Goal: Information Seeking & Learning: Learn about a topic

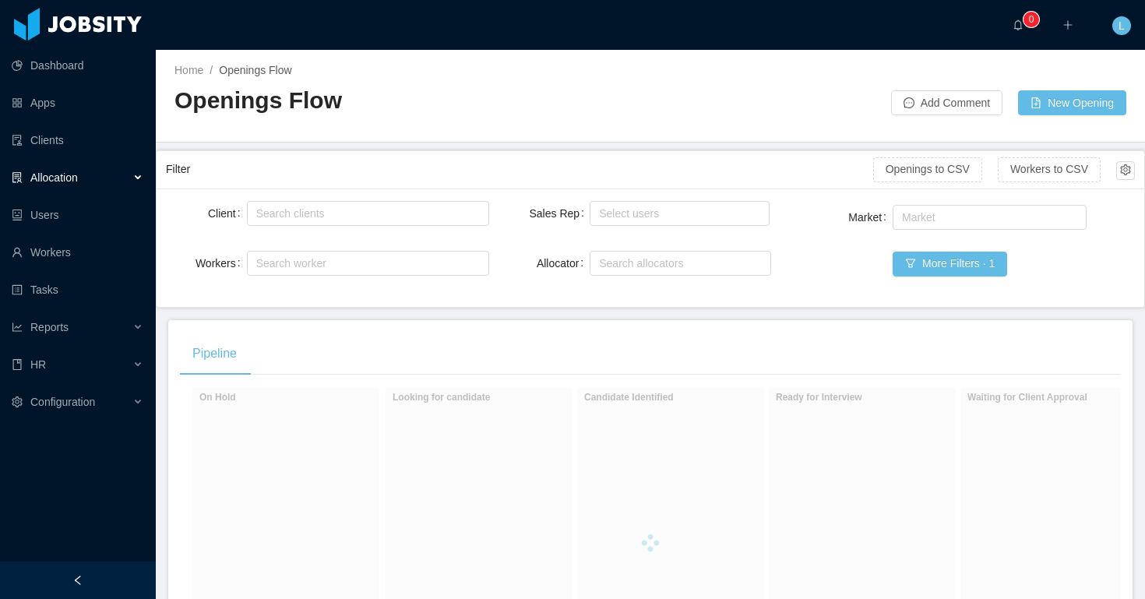
click at [92, 182] on div "Allocation" at bounding box center [78, 177] width 156 height 31
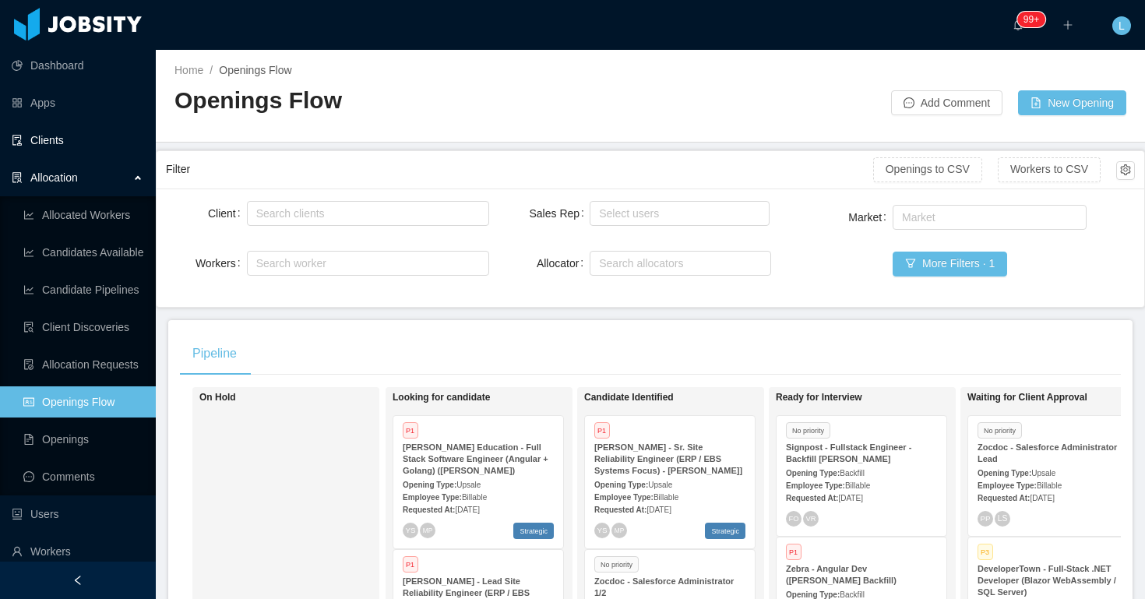
click at [69, 137] on link "Clients" at bounding box center [78, 140] width 132 height 31
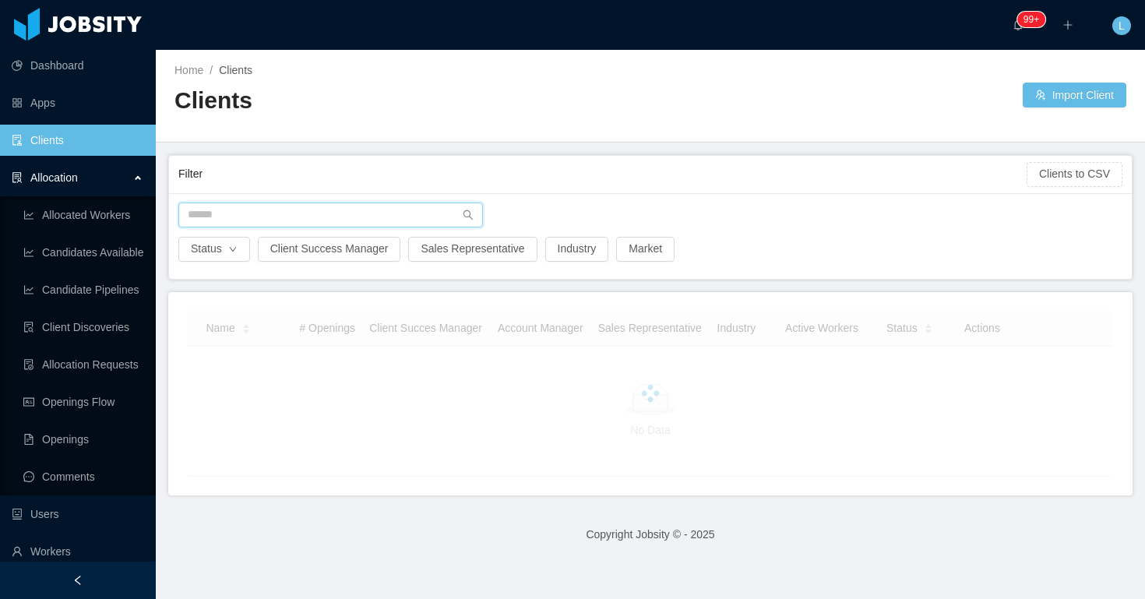
click at [318, 206] on input "text" at bounding box center [330, 214] width 305 height 25
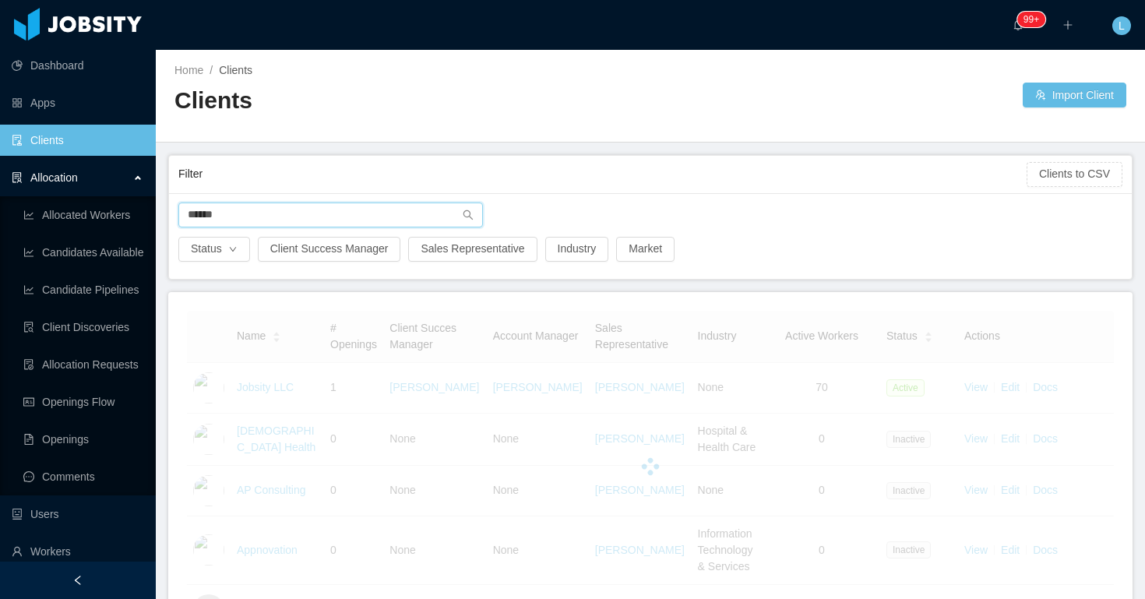
type input "******"
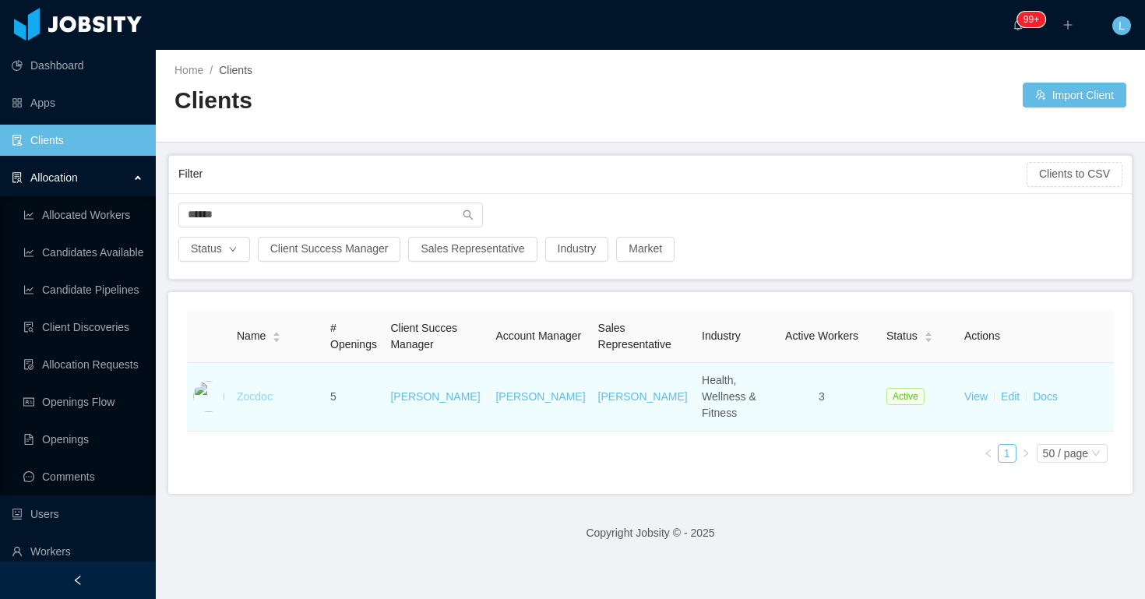
click at [257, 390] on link "Zocdoc" at bounding box center [255, 396] width 36 height 12
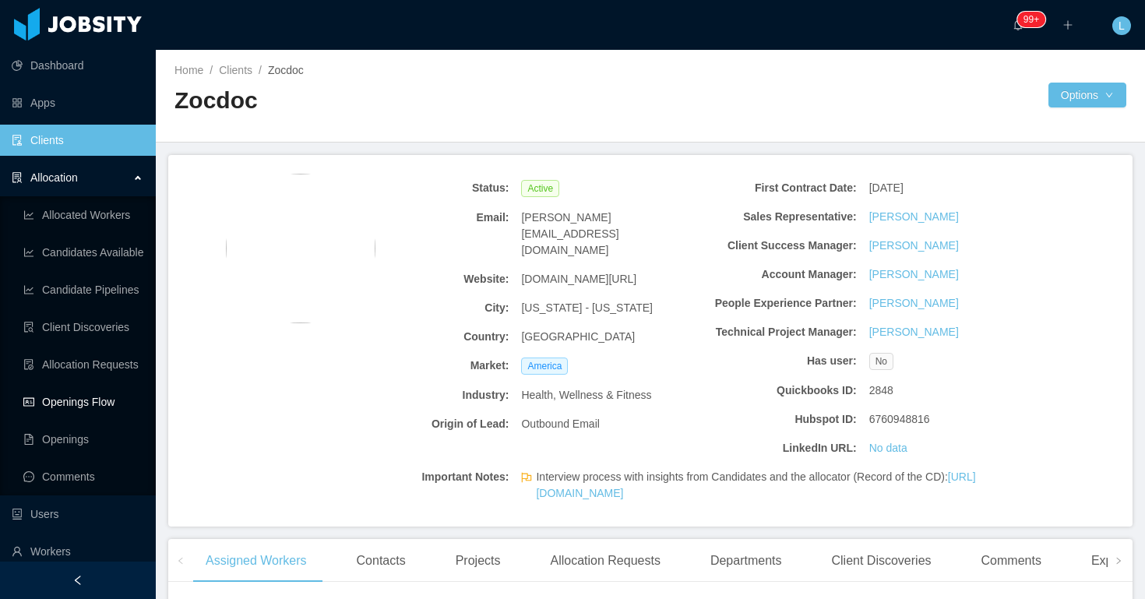
click at [80, 393] on link "Openings Flow" at bounding box center [83, 401] width 120 height 31
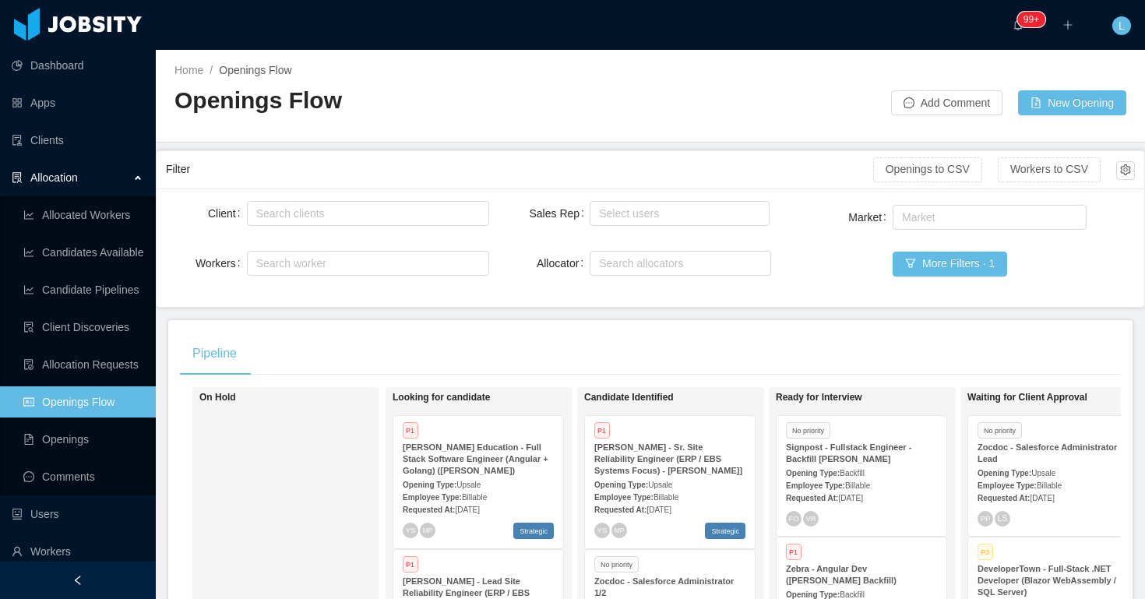
scroll to position [321, 0]
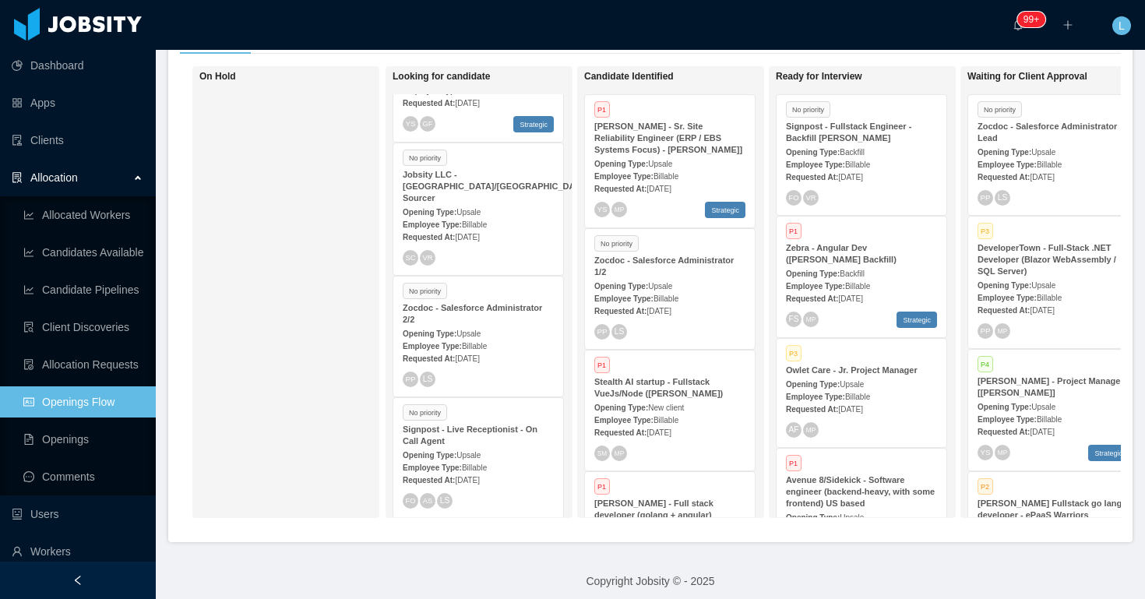
click at [481, 314] on div "Zocdoc - Salesforce Administrator 2/2" at bounding box center [478, 313] width 151 height 23
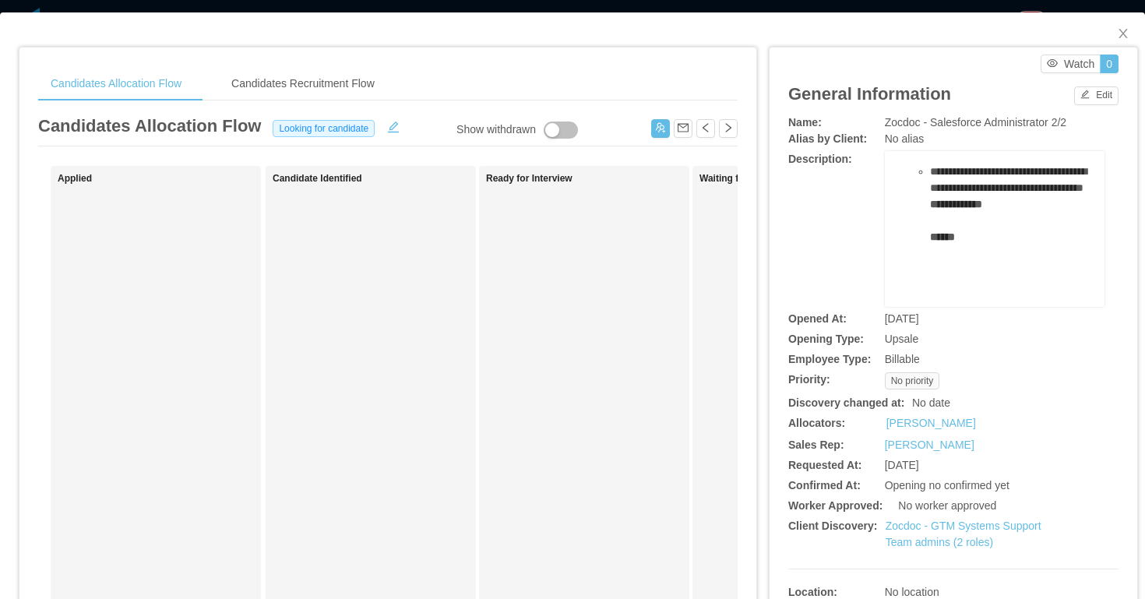
scroll to position [30, 0]
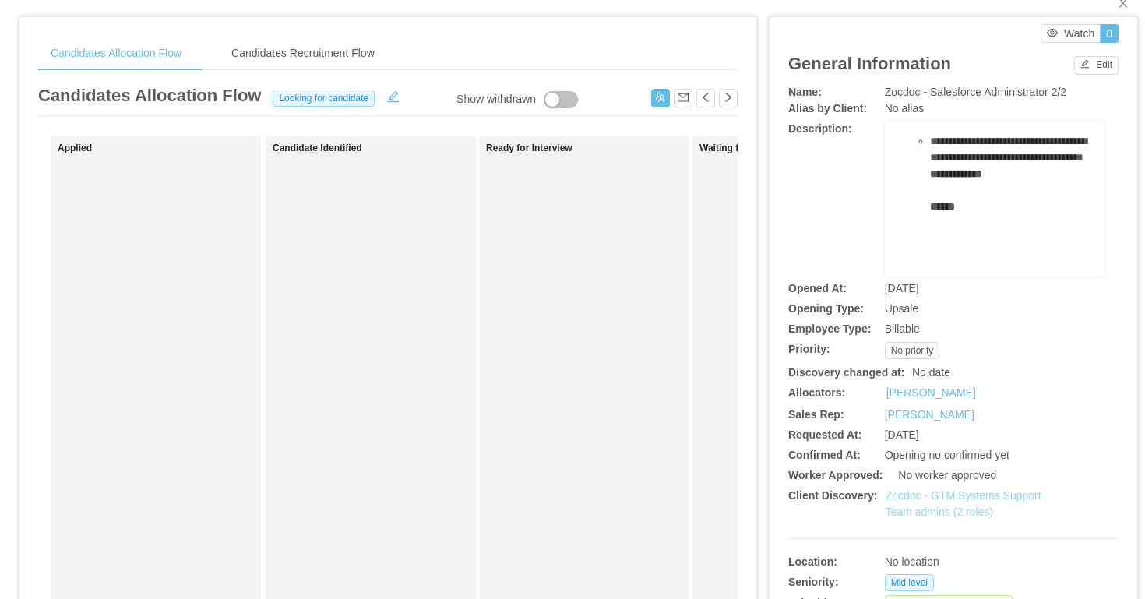
click at [934, 505] on link "Zocdoc - GTM Systems Support Team admins (2 roles)" at bounding box center [964, 503] width 156 height 29
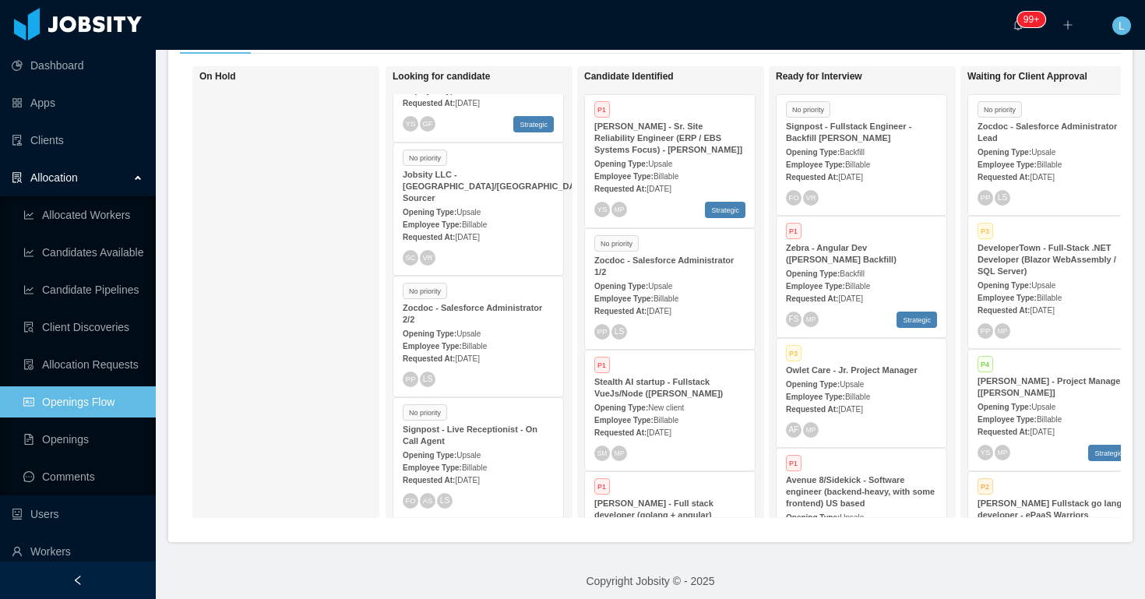
scroll to position [481, 0]
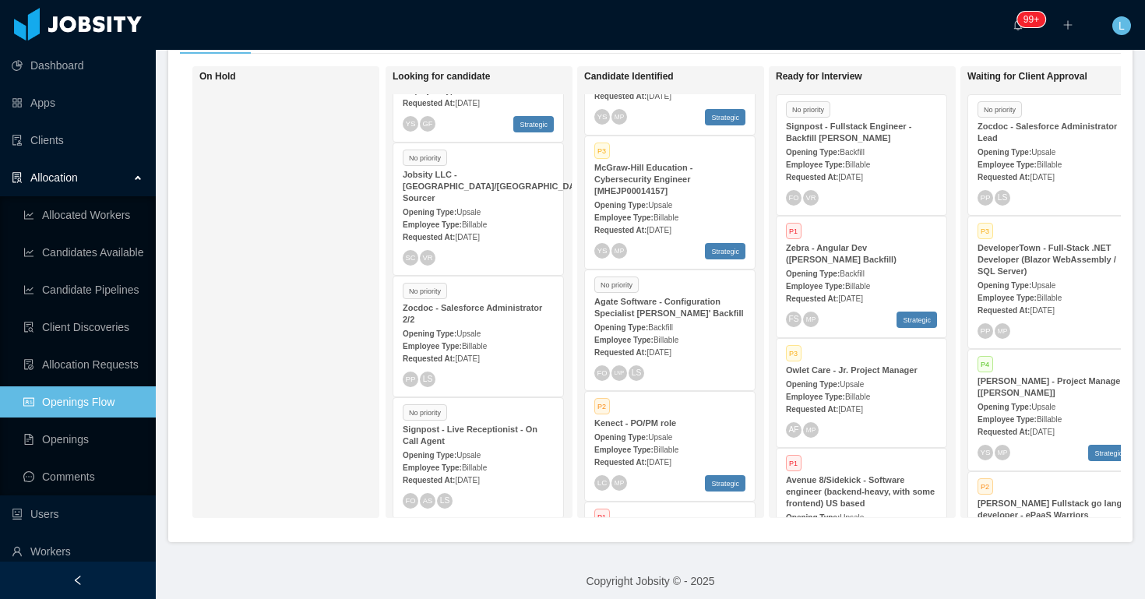
click at [680, 299] on strong "Agate Software - Configuration Specialist Irice Reyes' Backfill" at bounding box center [669, 307] width 150 height 21
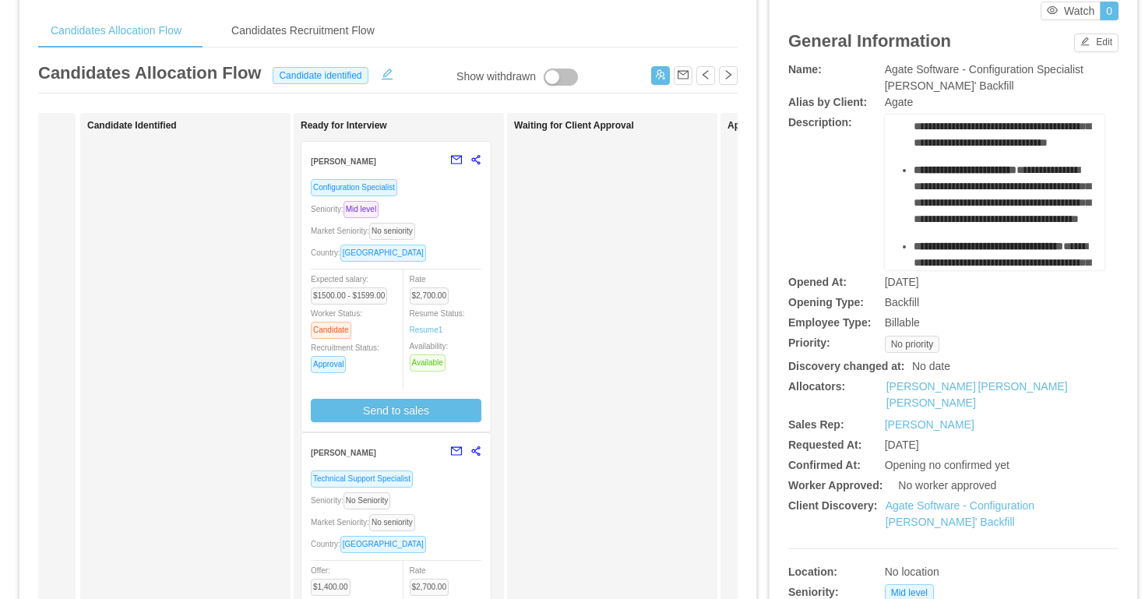
scroll to position [0, 252]
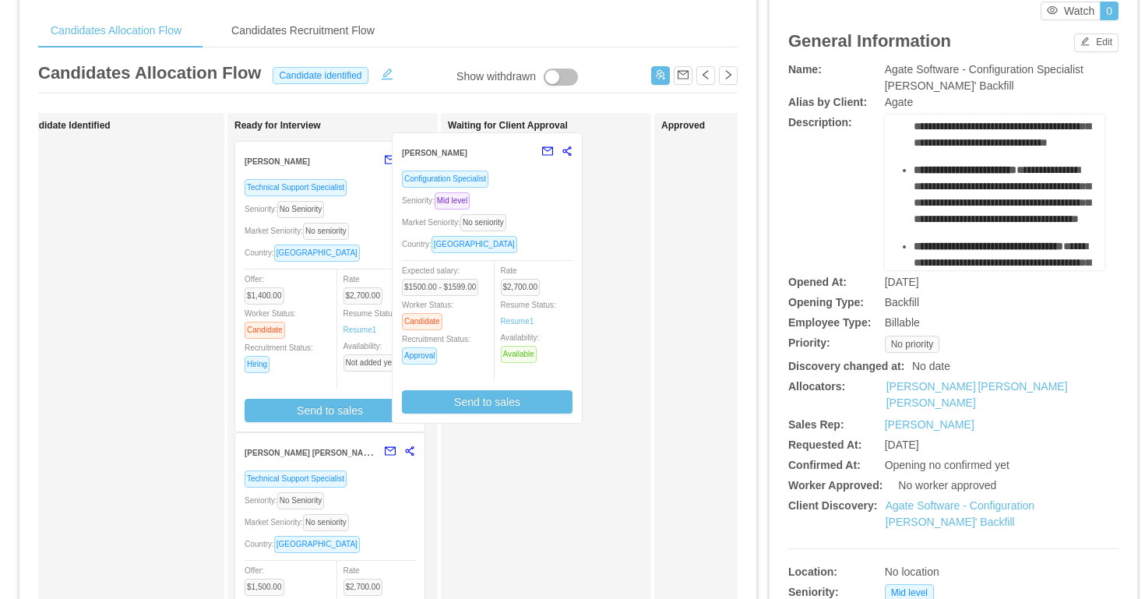
drag, startPoint x: 378, startPoint y: 230, endPoint x: 548, endPoint y: 214, distance: 171.3
click at [551, 216] on div "Applied Candidate Identified Ready for Interview Jose Santacolomba Configuratio…" at bounding box center [387, 508] width 699 height 791
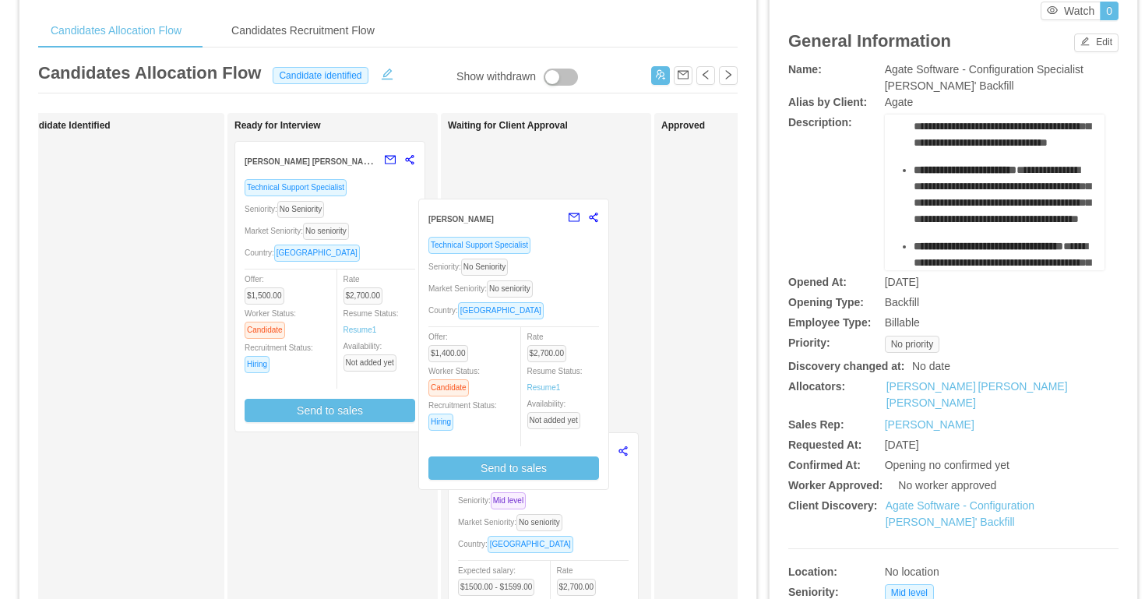
drag, startPoint x: 393, startPoint y: 247, endPoint x: 576, endPoint y: 305, distance: 192.6
click at [576, 305] on div "Applied Candidate Identified Ready for Interview Carlos Alfaro Technical Suppor…" at bounding box center [387, 508] width 699 height 791
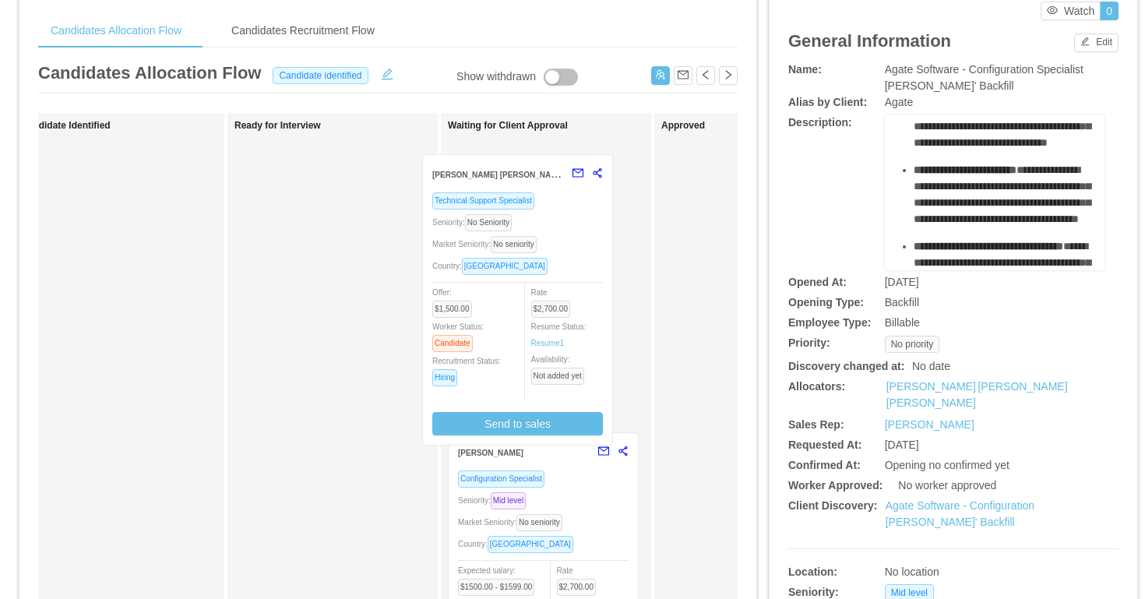
drag, startPoint x: 389, startPoint y: 231, endPoint x: 586, endPoint y: 248, distance: 197.8
click at [586, 249] on div "Applied Candidate Identified Ready for Interview Karla Graciela Gonzalez Techni…" at bounding box center [387, 508] width 699 height 791
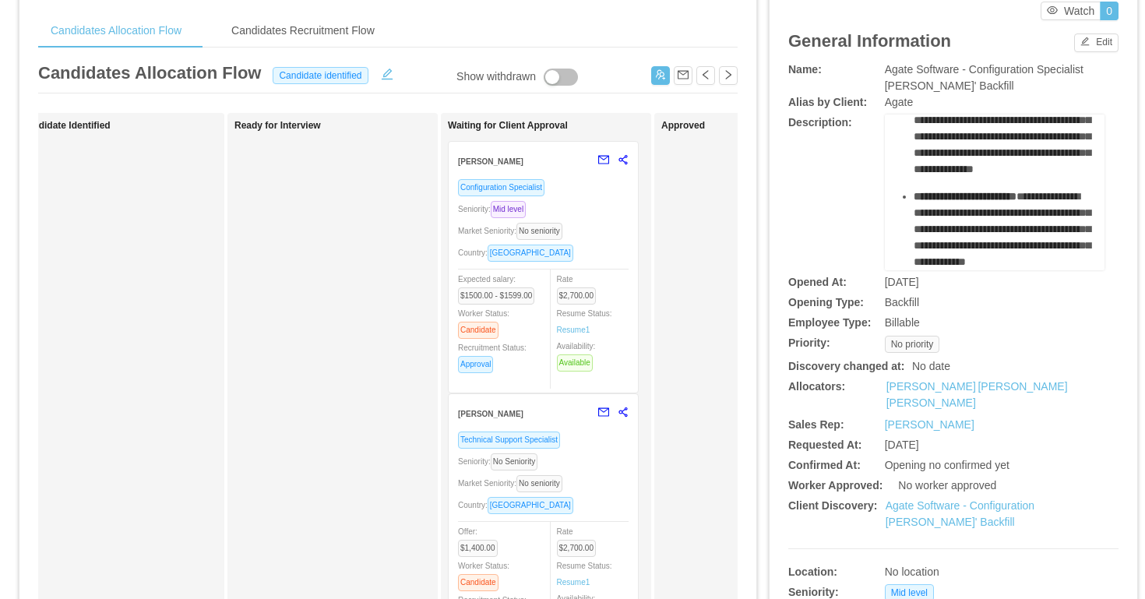
scroll to position [877, 0]
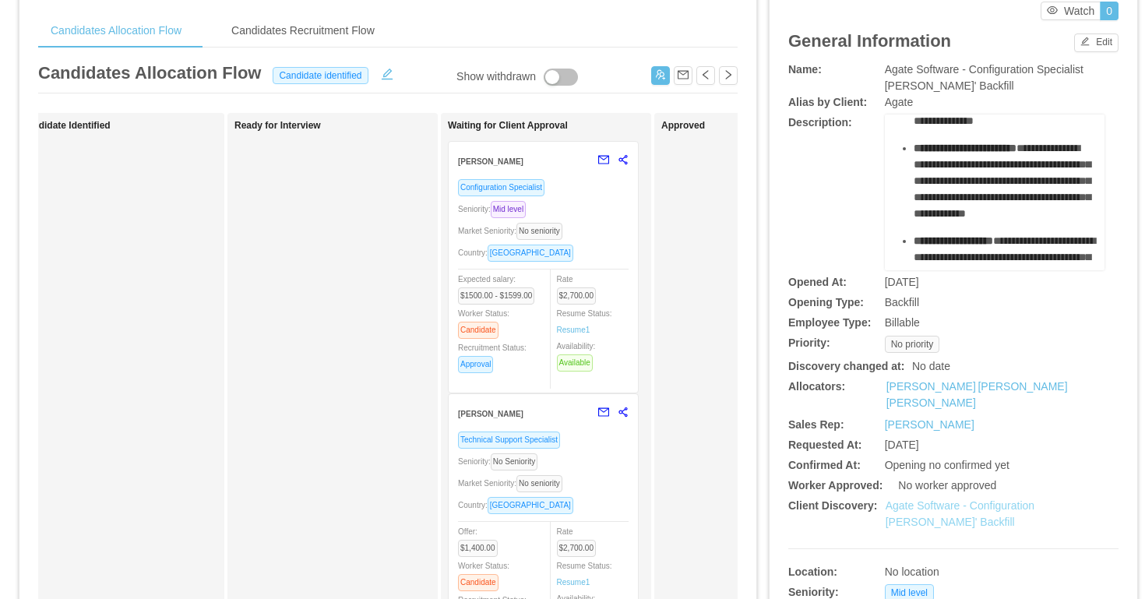
click at [917, 511] on link "Agate Software - Configuration Irice Reyes' Backfill" at bounding box center [960, 513] width 149 height 29
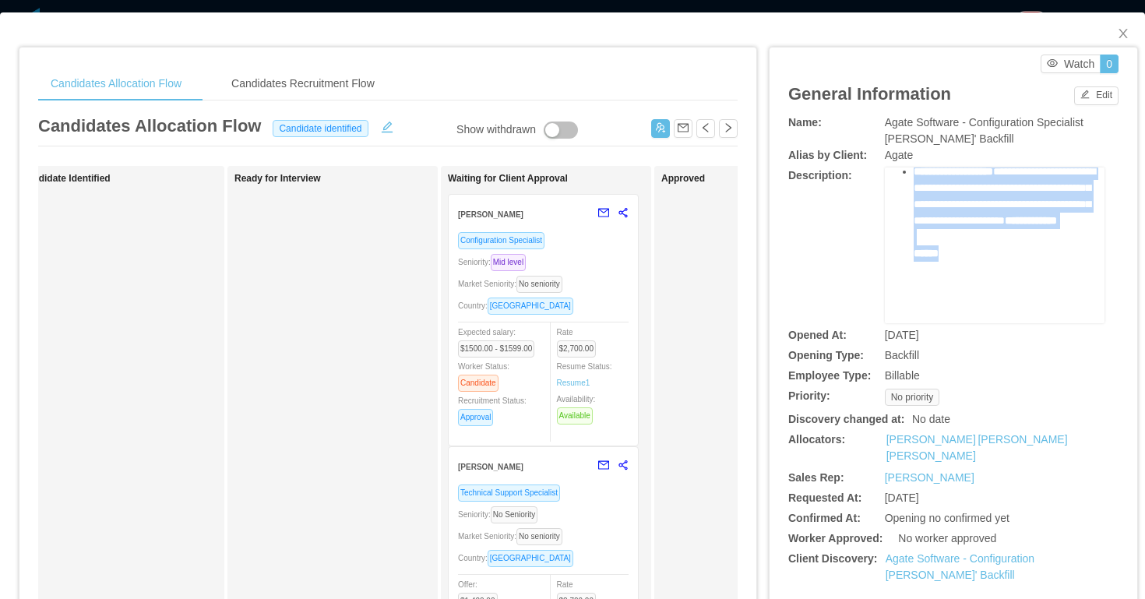
scroll to position [1355, 0]
drag, startPoint x: 914, startPoint y: 260, endPoint x: 1082, endPoint y: 224, distance: 172.2
copy div "**********"
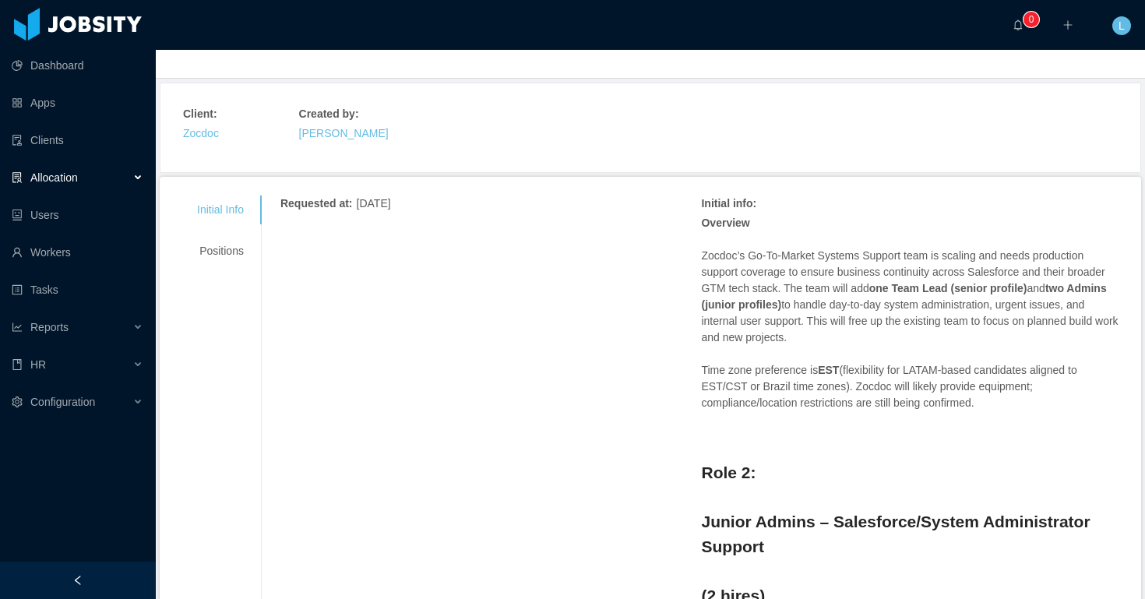
scroll to position [108, 0]
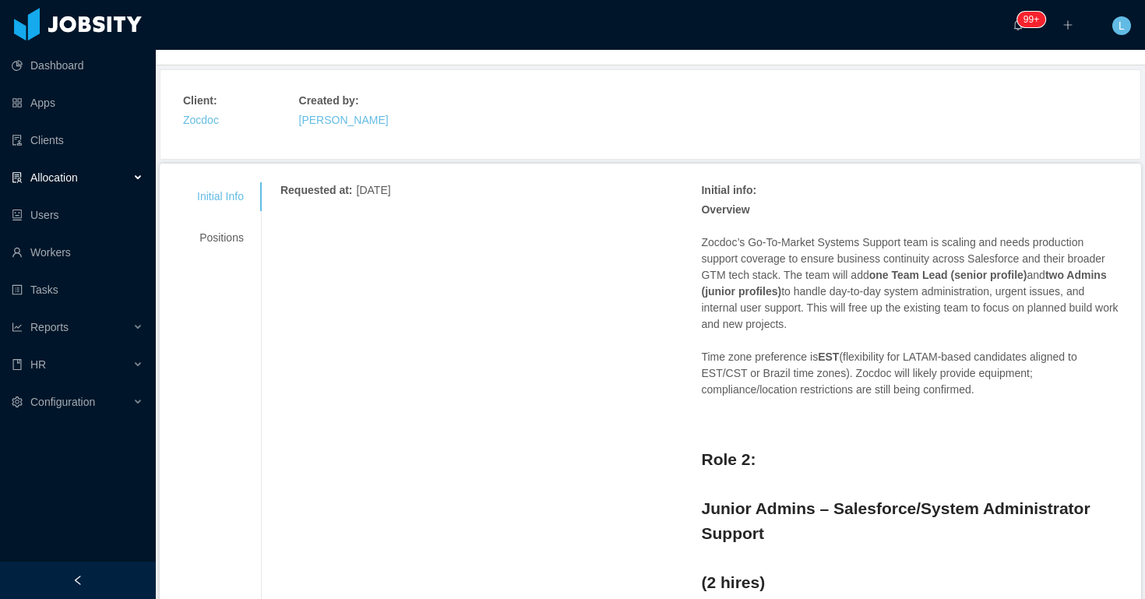
drag, startPoint x: 701, startPoint y: 240, endPoint x: 901, endPoint y: 324, distance: 217.1
copy p "Zocdoc’s Go-To-Market Systems Support team is scaling and needs production supp…"
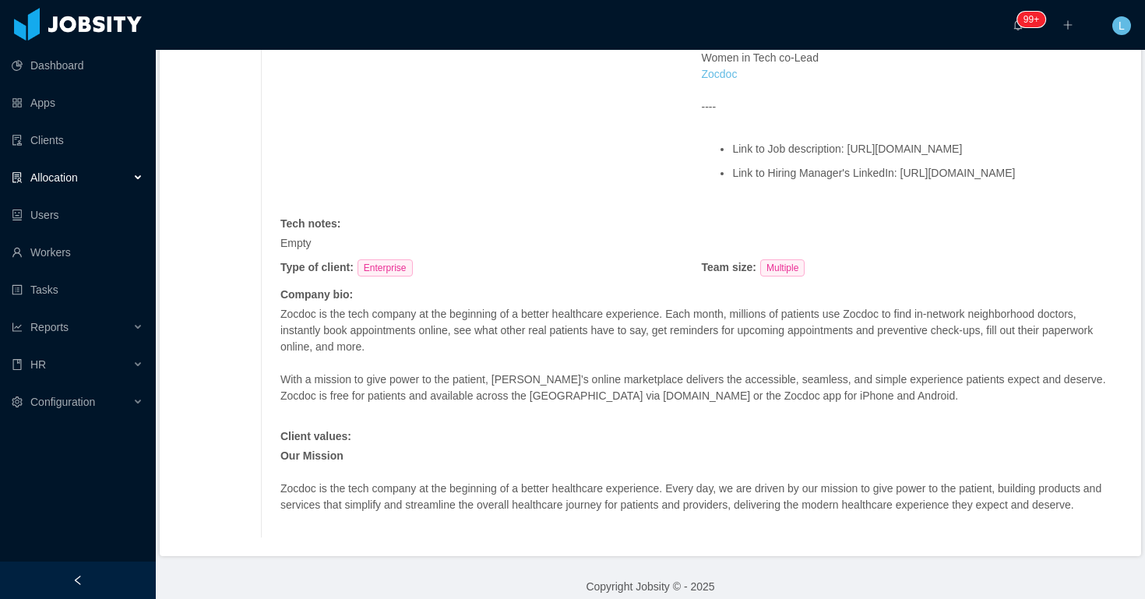
scroll to position [1886, 0]
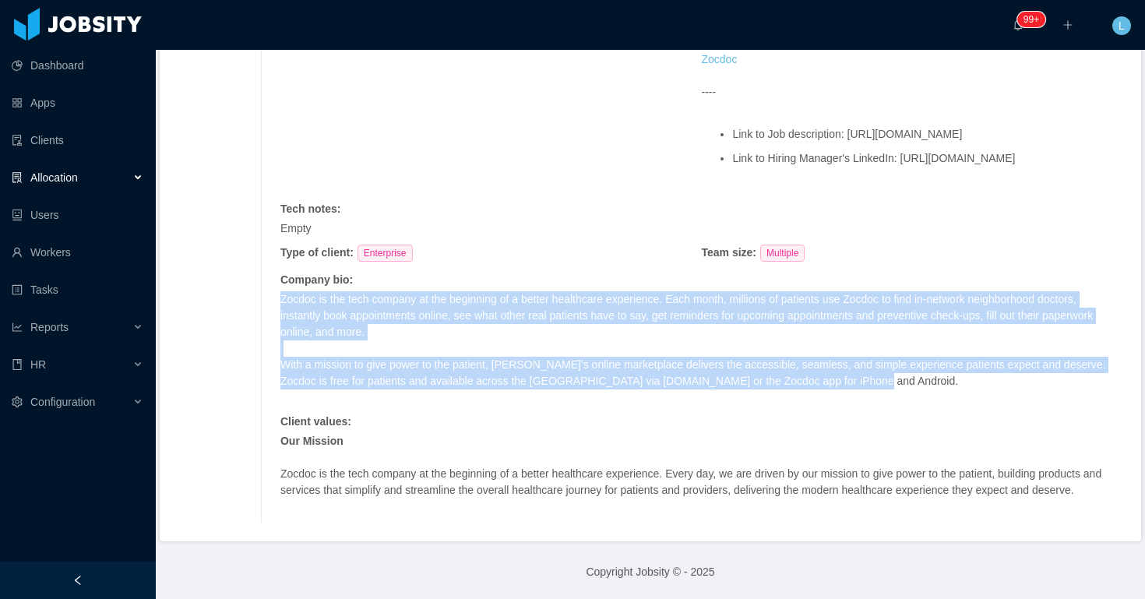
drag, startPoint x: 284, startPoint y: 287, endPoint x: 925, endPoint y: 359, distance: 645.1
click at [925, 359] on span "Zocdoc is the tech company at the beginning of a better healthcare experience. …" at bounding box center [697, 340] width 834 height 98
copy span "Zocdoc is the tech company at the beginning of a better healthcare experience. …"
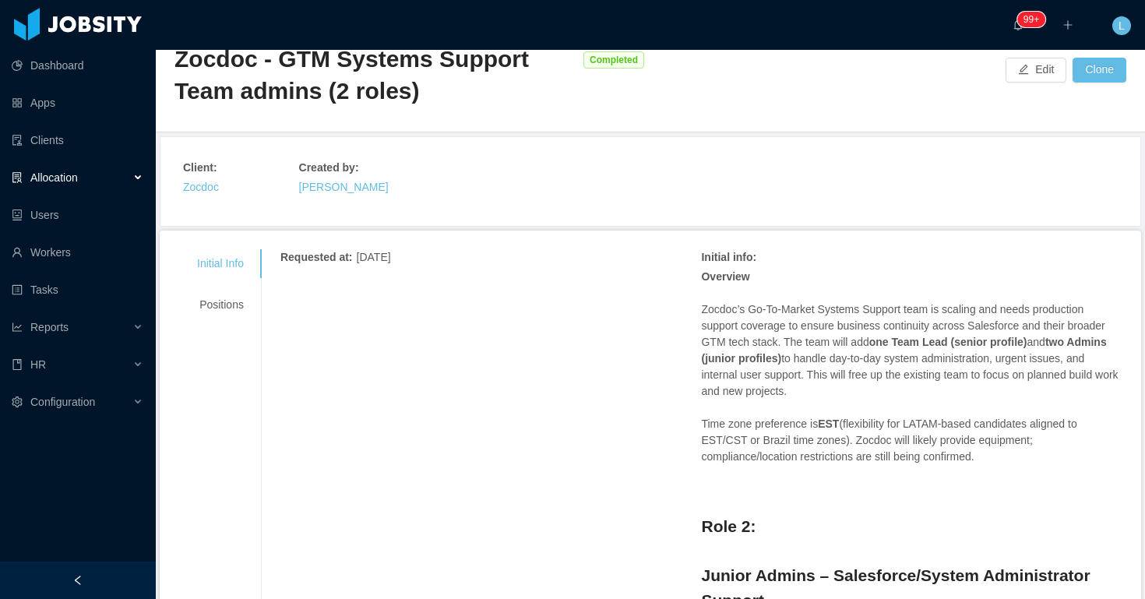
scroll to position [0, 0]
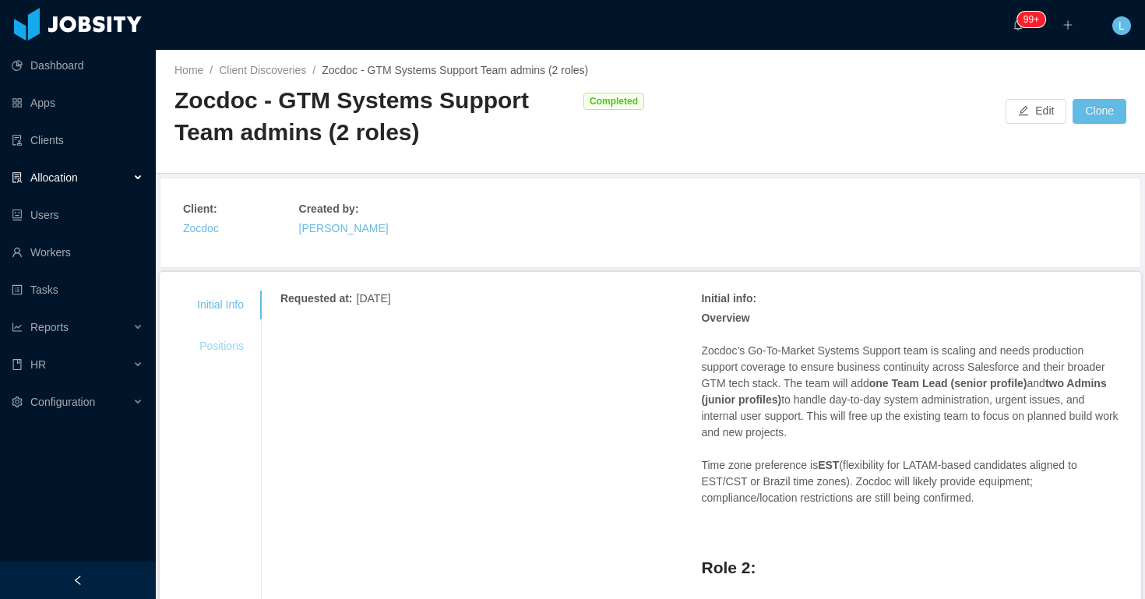
click at [228, 350] on div "Positions" at bounding box center [220, 346] width 84 height 29
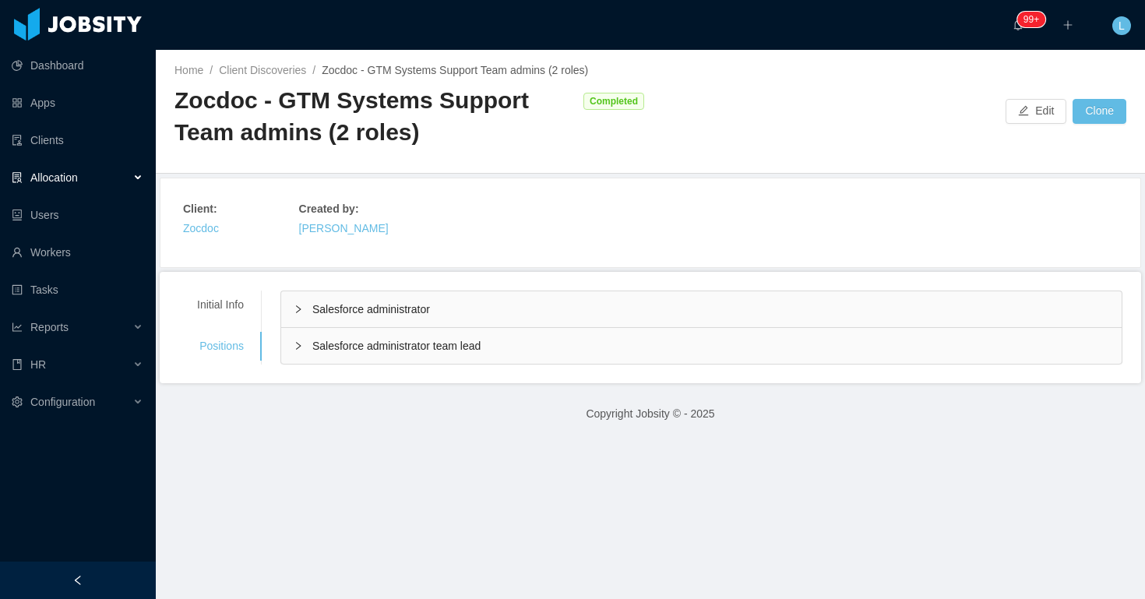
click at [477, 318] on div "Salesforce administrator" at bounding box center [701, 309] width 840 height 36
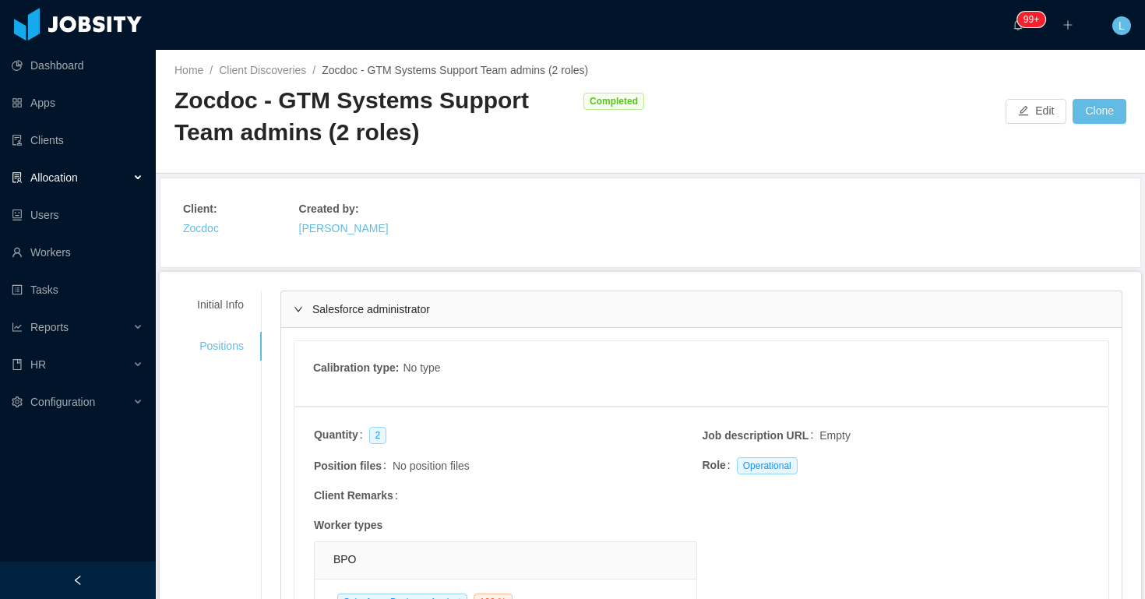
click at [473, 315] on div "Salesforce administrator" at bounding box center [701, 309] width 840 height 36
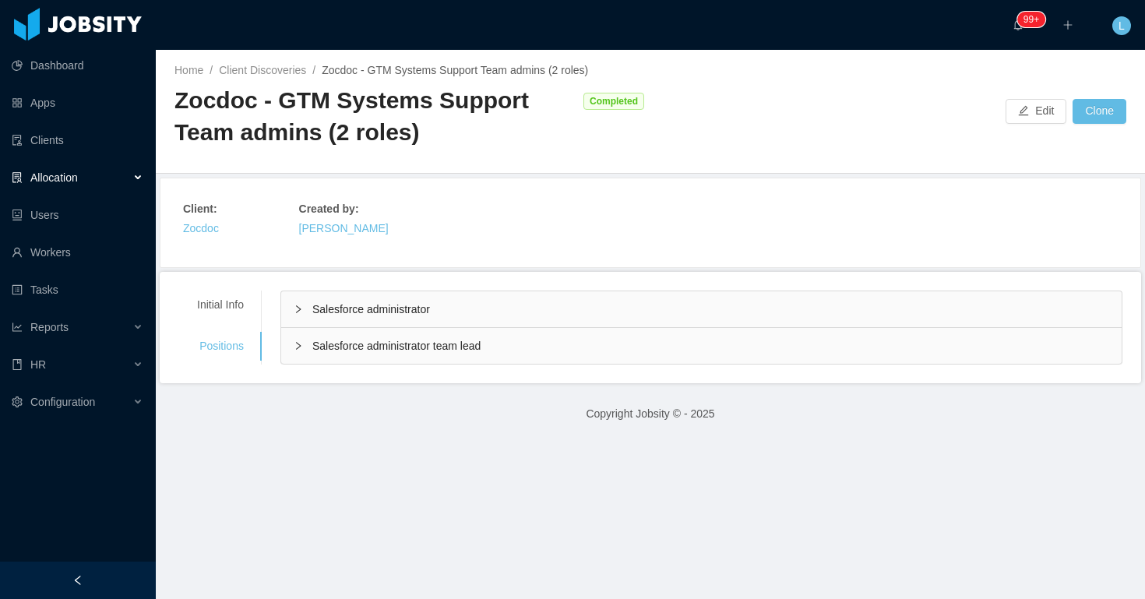
click at [454, 345] on span "Salesforce administrator team lead" at bounding box center [396, 346] width 168 height 12
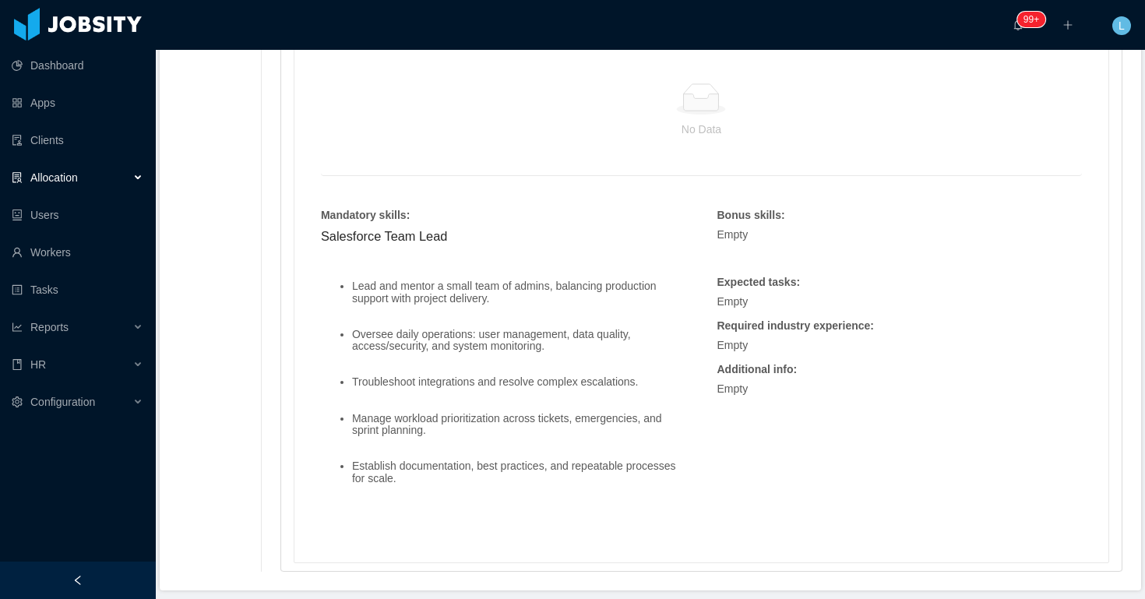
scroll to position [1094, 0]
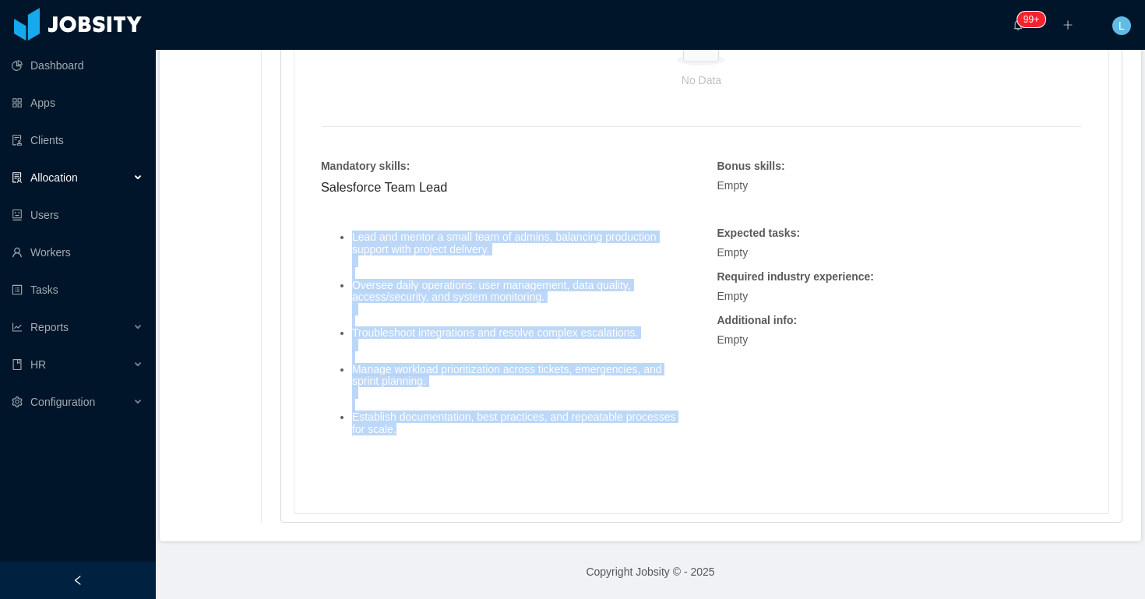
drag, startPoint x: 461, startPoint y: 428, endPoint x: 338, endPoint y: 238, distance: 226.4
click at [338, 238] on ul "Lead and mentor a small team of admins, balancing production support with proje…" at bounding box center [503, 334] width 365 height 228
copy ul "Lead and mentor a small team of admins, balancing production support with proje…"
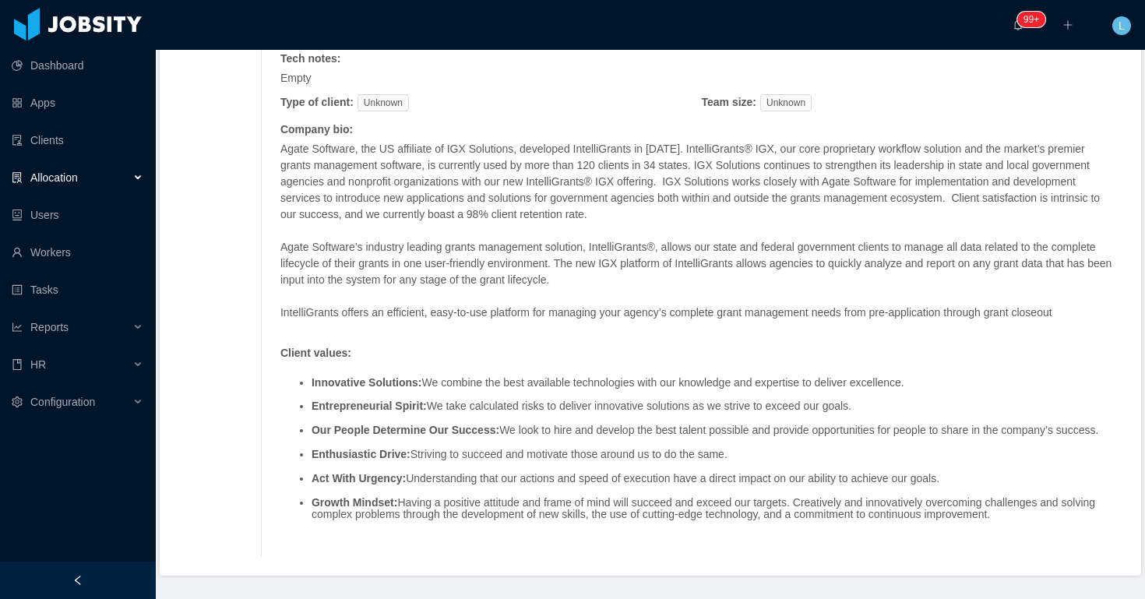
scroll to position [1491, 0]
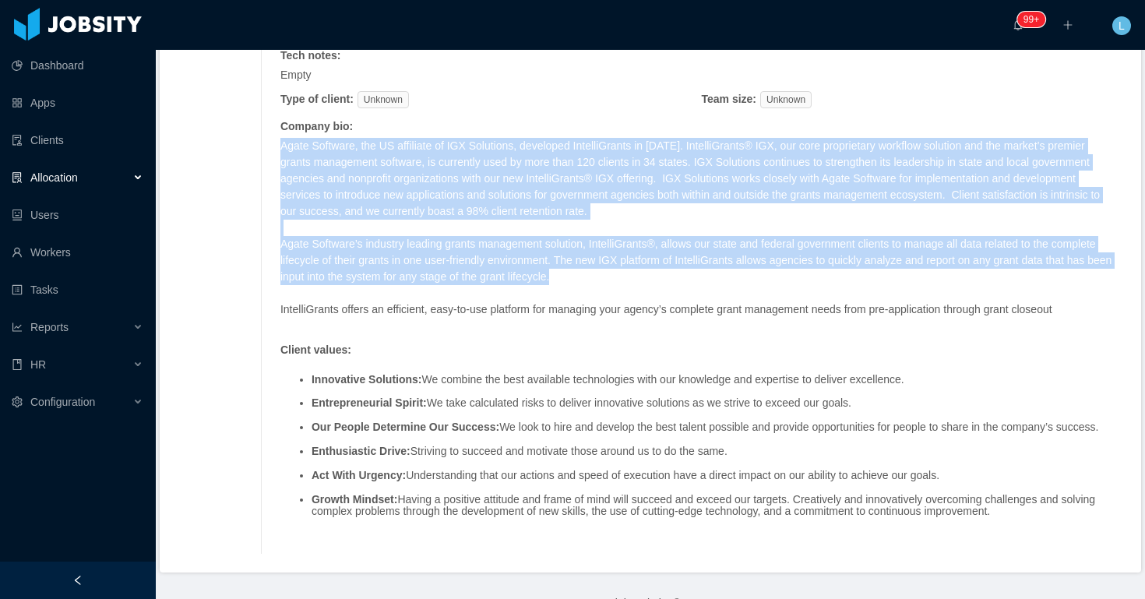
drag, startPoint x: 286, startPoint y: 210, endPoint x: 681, endPoint y: 338, distance: 415.0
click at [681, 318] on span "Agate Software, the US affiliate of IGX Solutions, developed IntelliGrants in 1…" at bounding box center [697, 228] width 834 height 180
copy span "Agate Software, the US affiliate of IGX Solutions, developed IntelliGrants in 1…"
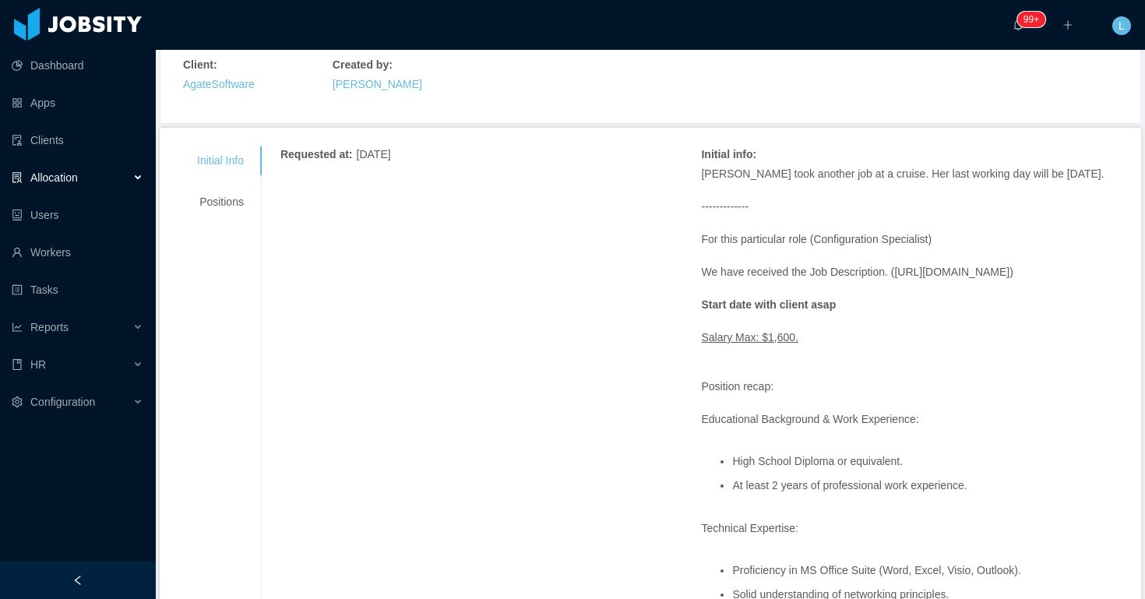
scroll to position [0, 0]
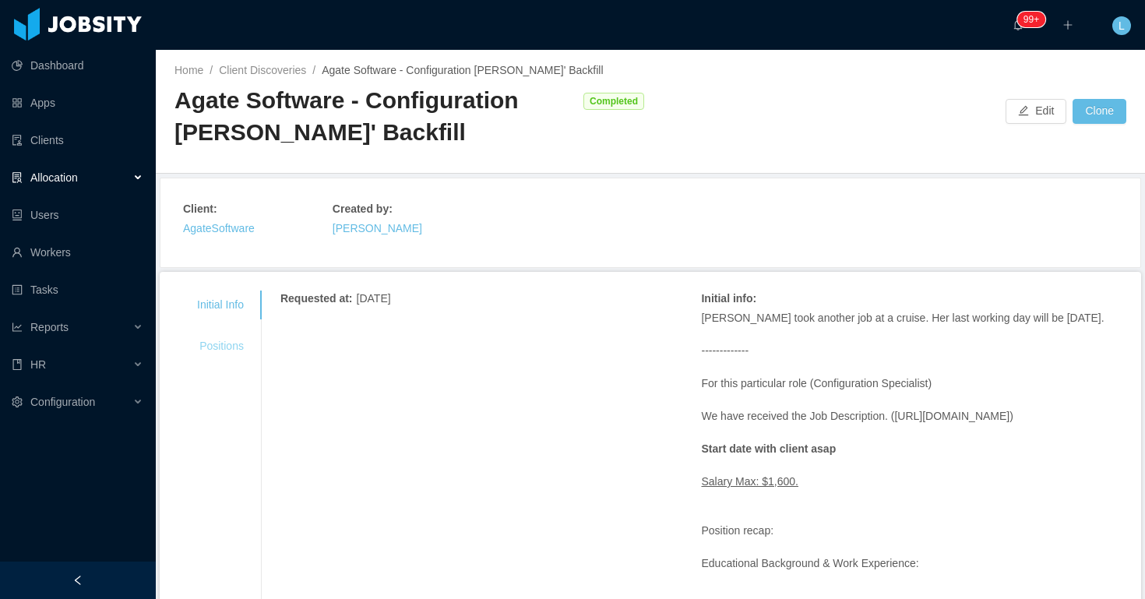
click at [218, 354] on div "Positions" at bounding box center [220, 346] width 84 height 29
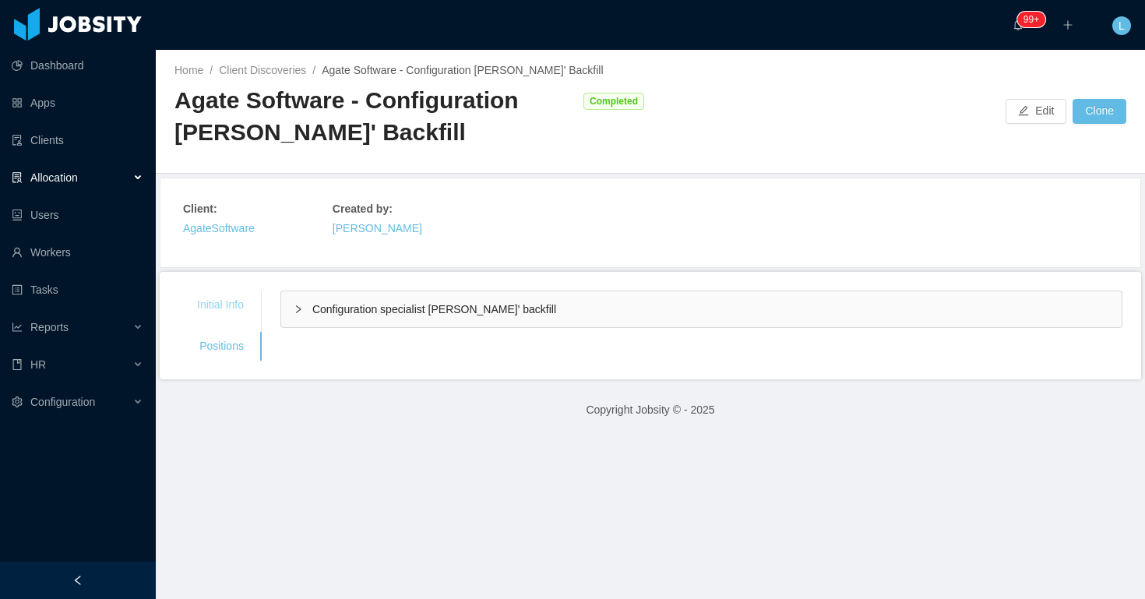
click at [218, 305] on div "Initial Info" at bounding box center [220, 305] width 84 height 29
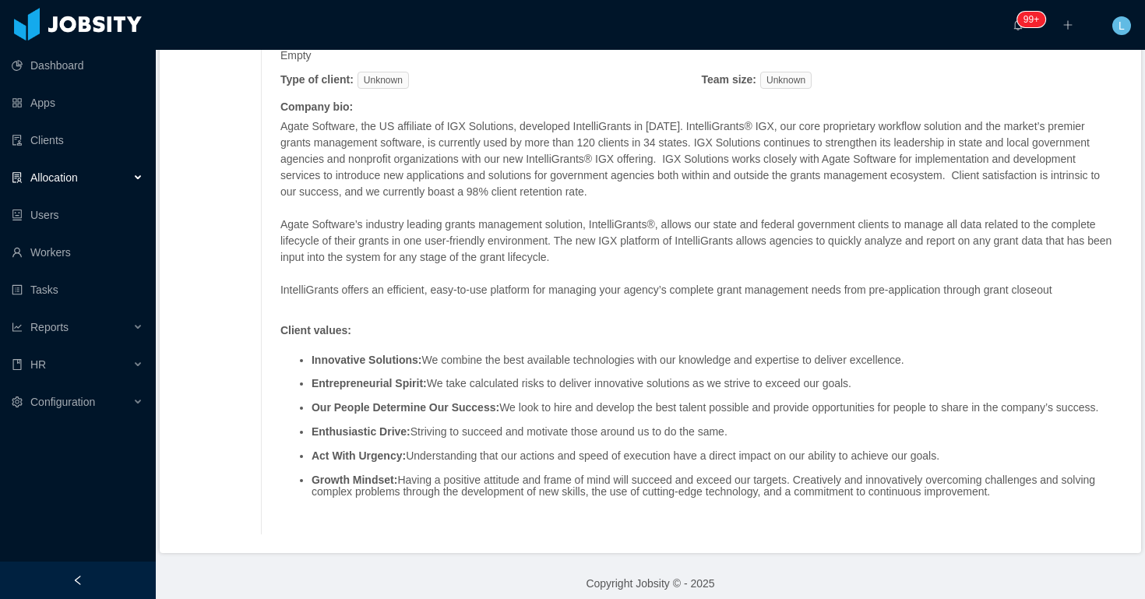
scroll to position [1600, 0]
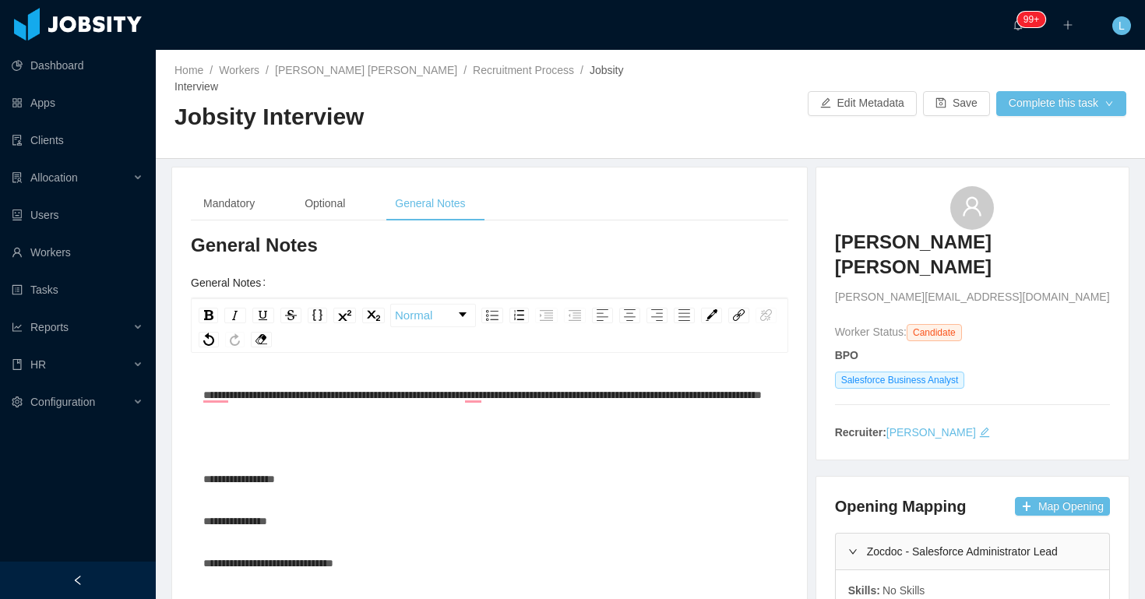
scroll to position [20, 0]
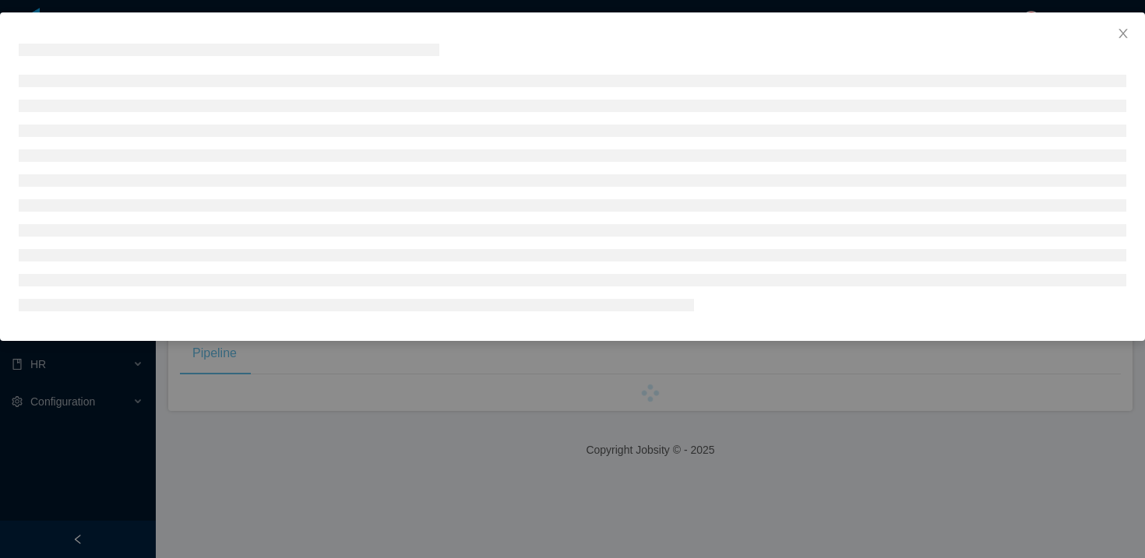
click at [62, 146] on div at bounding box center [572, 279] width 1145 height 558
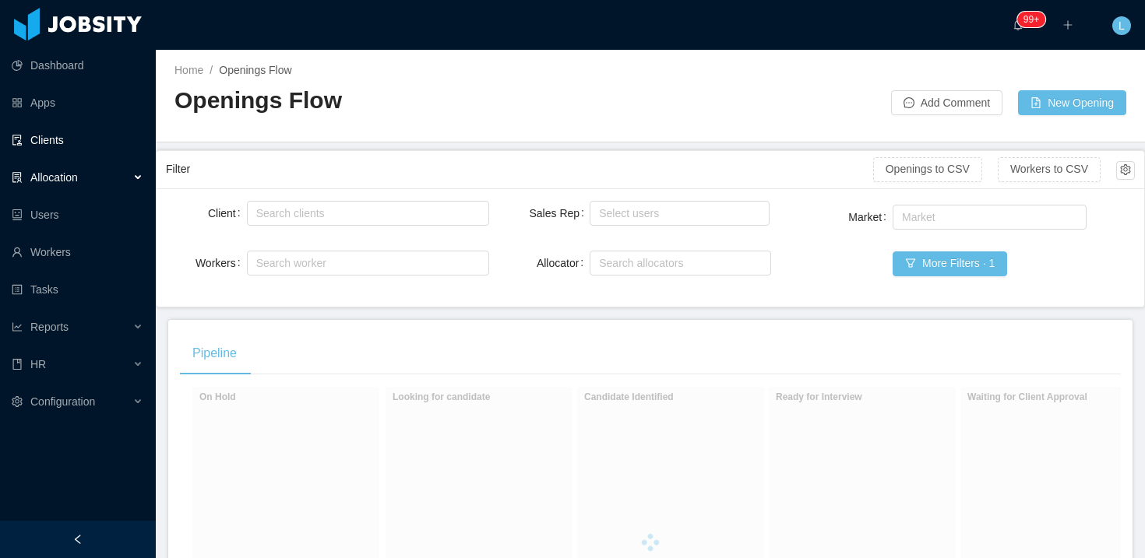
click at [71, 144] on link "Clients" at bounding box center [78, 140] width 132 height 31
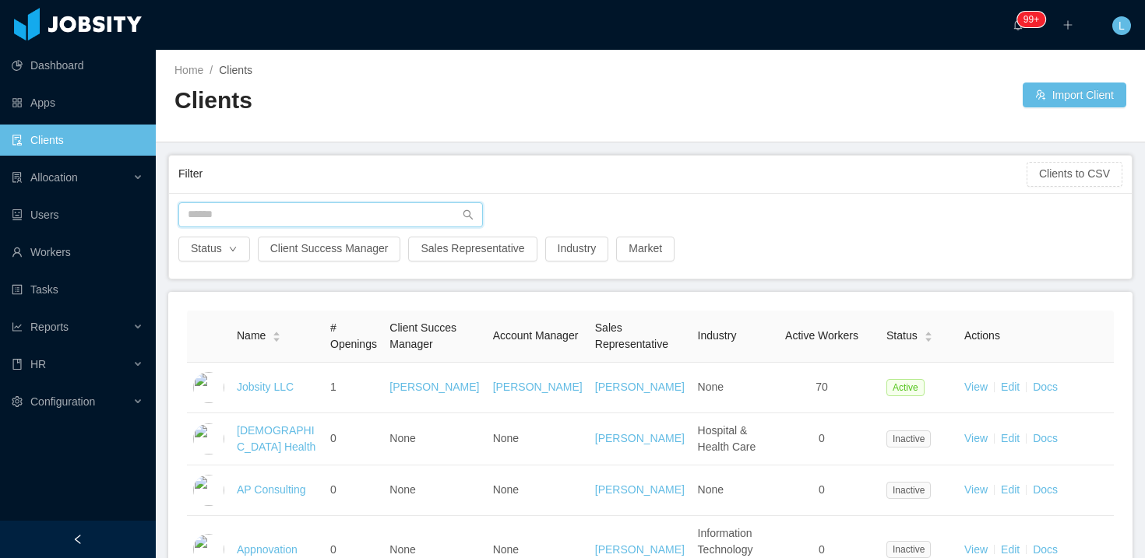
click at [273, 221] on input "text" at bounding box center [330, 214] width 305 height 25
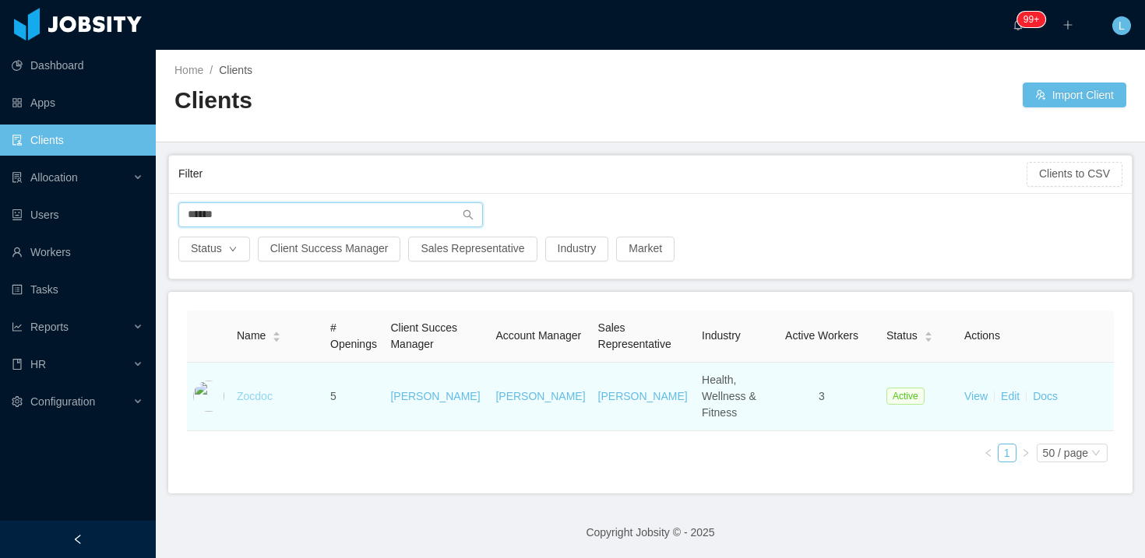
type input "******"
click at [260, 393] on link "Zocdoc" at bounding box center [255, 396] width 36 height 12
